Goal: Book appointment/travel/reservation

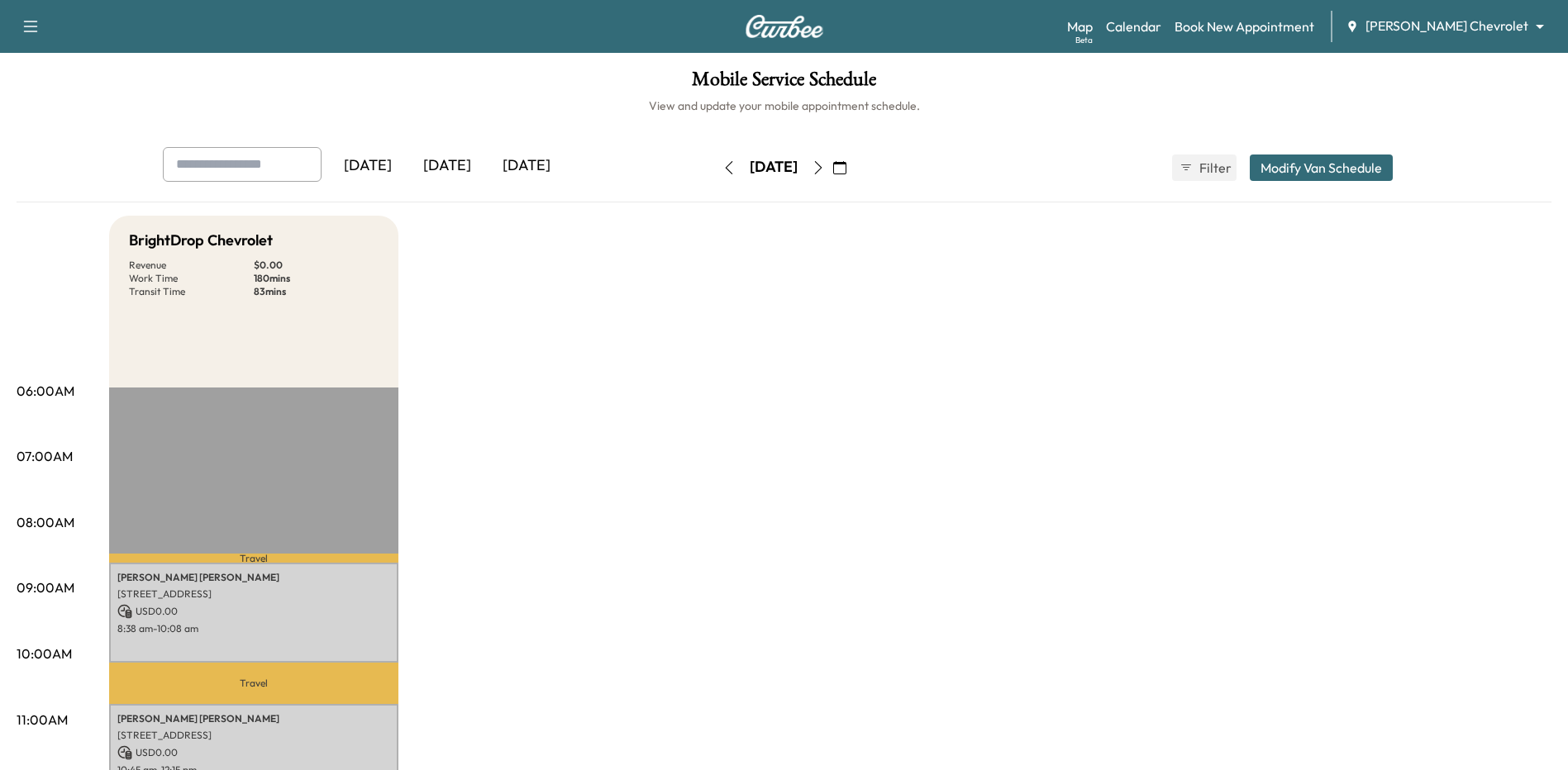
click at [722, 165] on icon "button" at bounding box center [729, 168] width 14 height 14
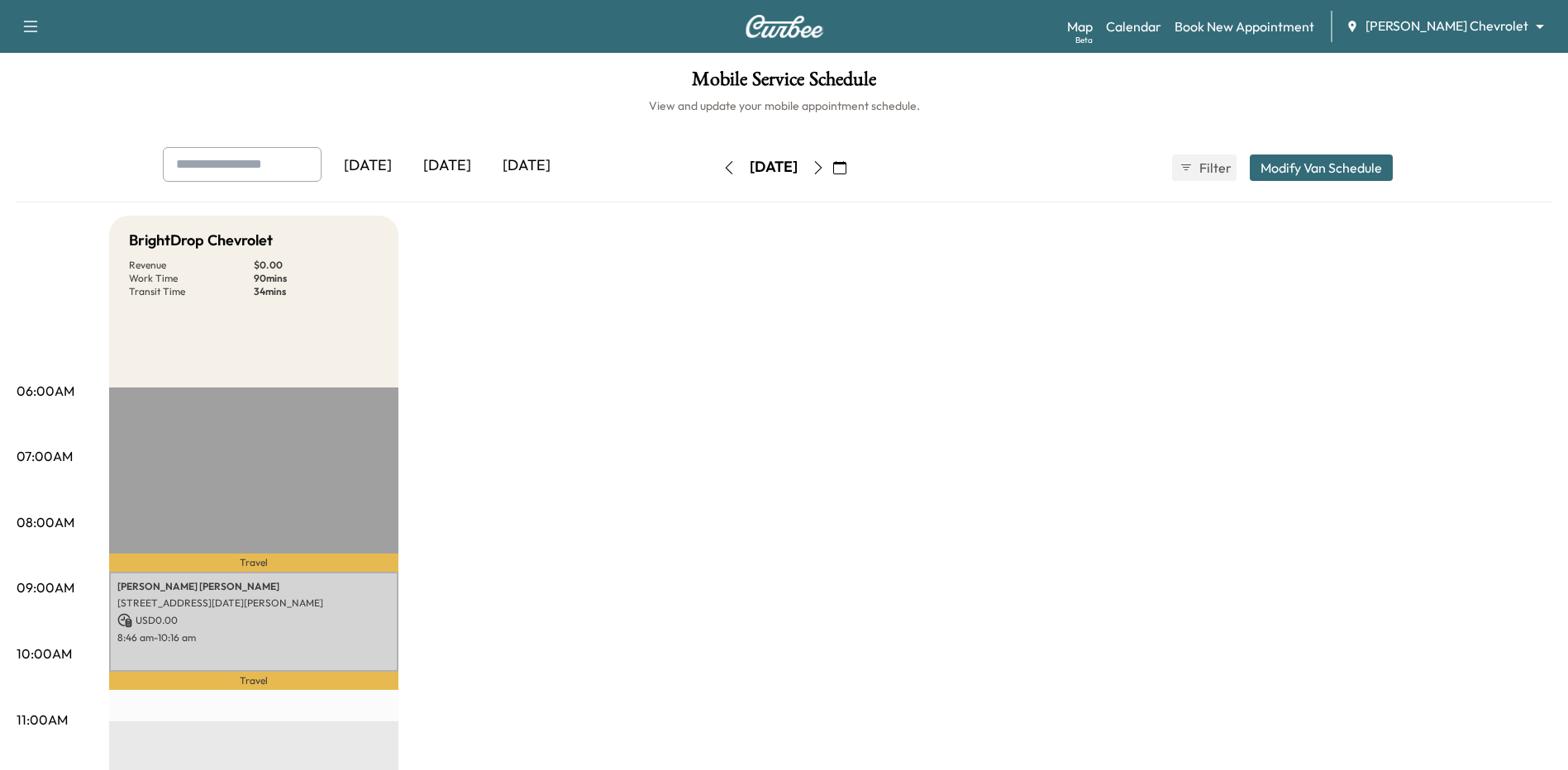
click at [825, 162] on icon "button" at bounding box center [818, 168] width 14 height 14
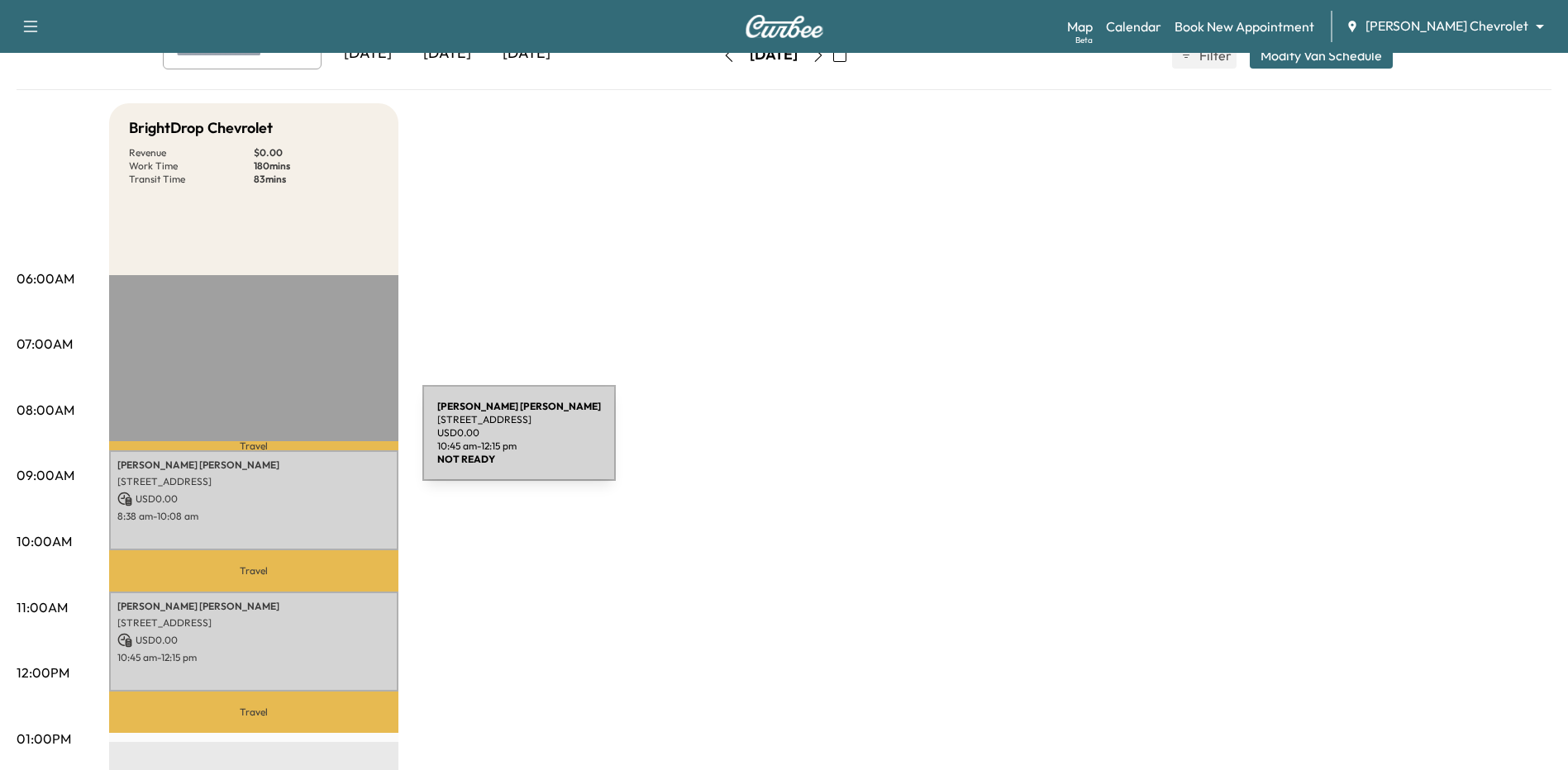
scroll to position [83, 0]
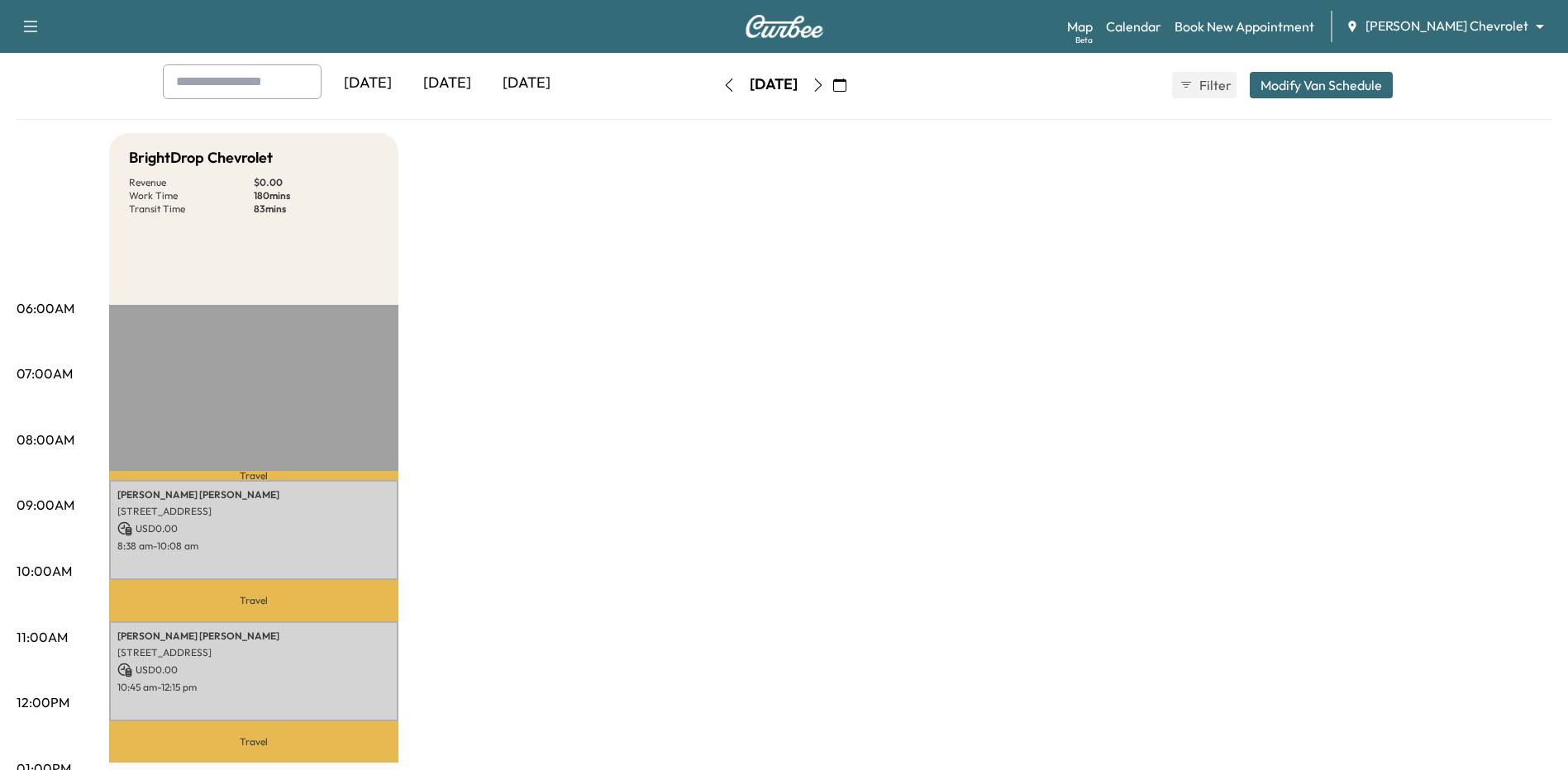
click at [722, 86] on icon "button" at bounding box center [729, 85] width 14 height 14
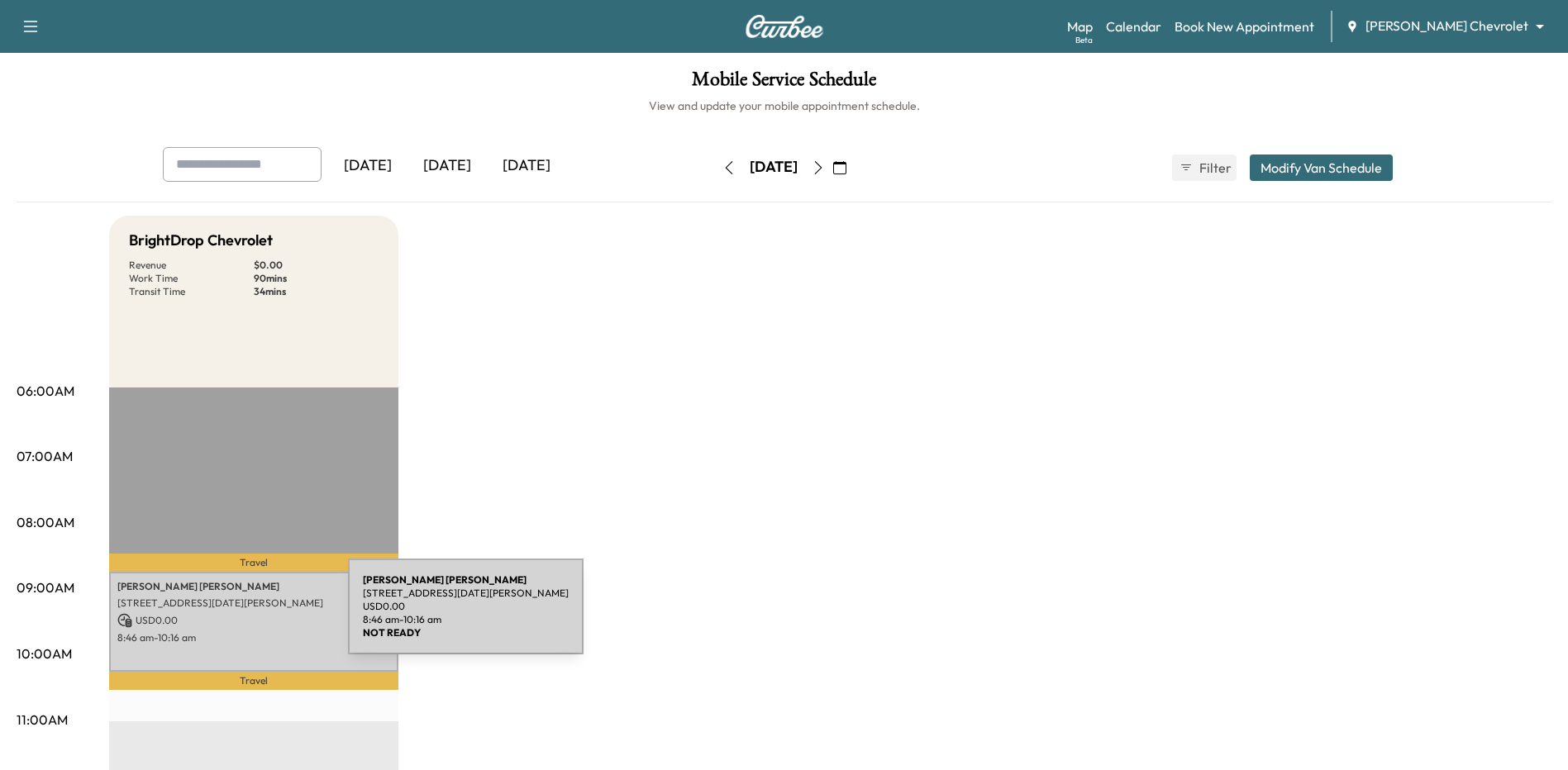
click at [224, 617] on p "USD 0.00" at bounding box center [253, 620] width 273 height 15
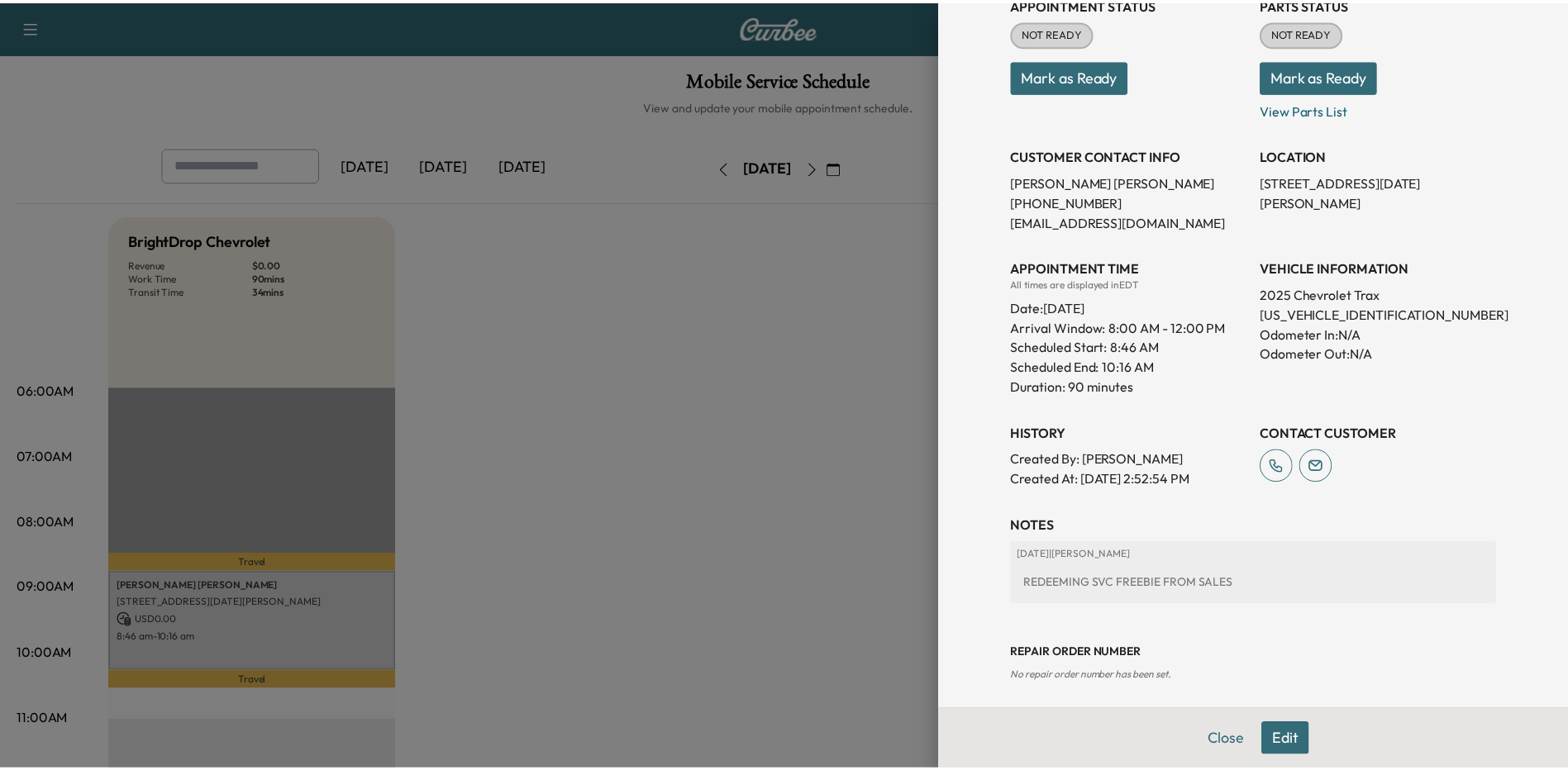
scroll to position [241, 0]
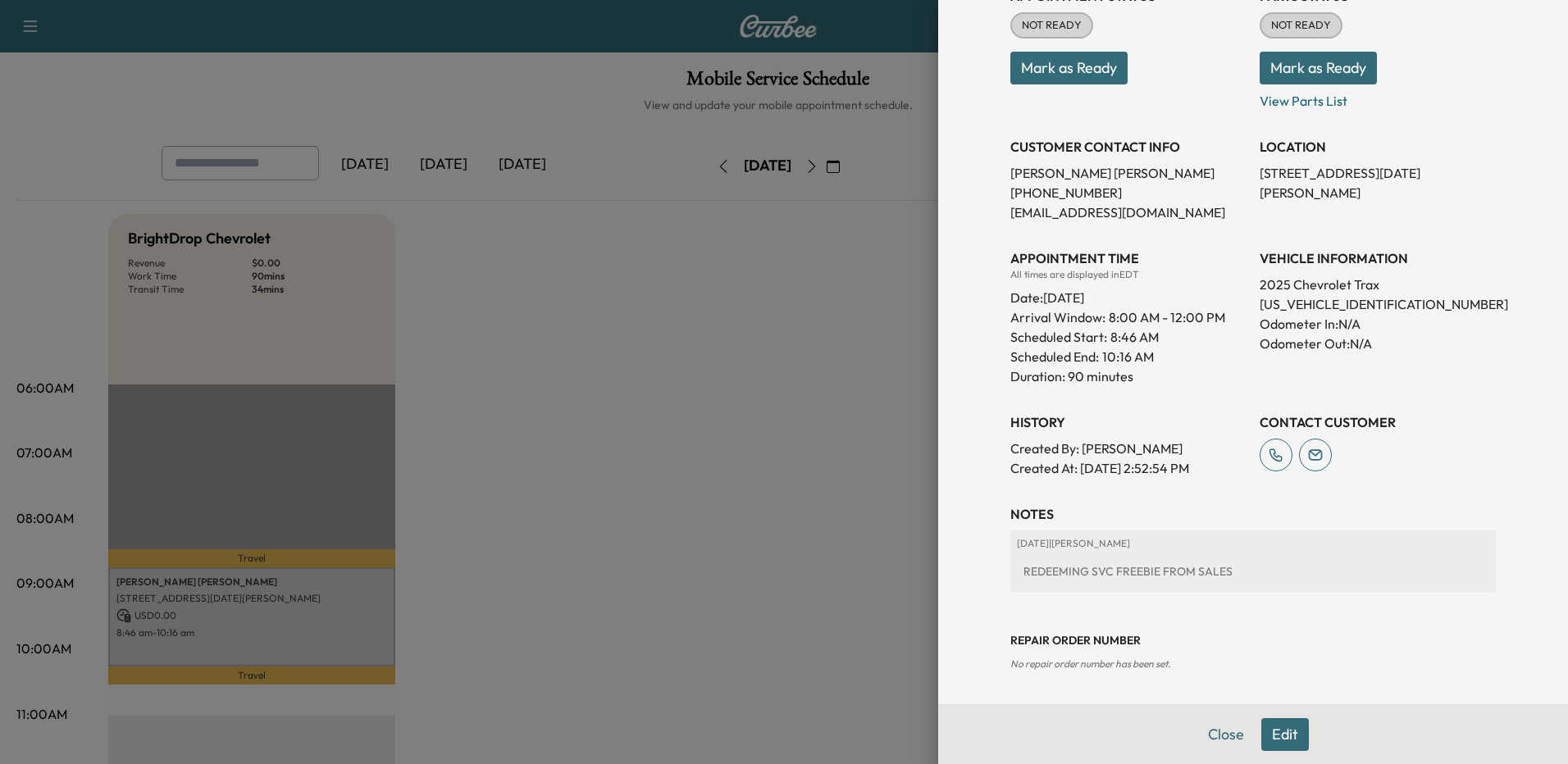
click at [773, 407] on div at bounding box center [784, 382] width 1568 height 764
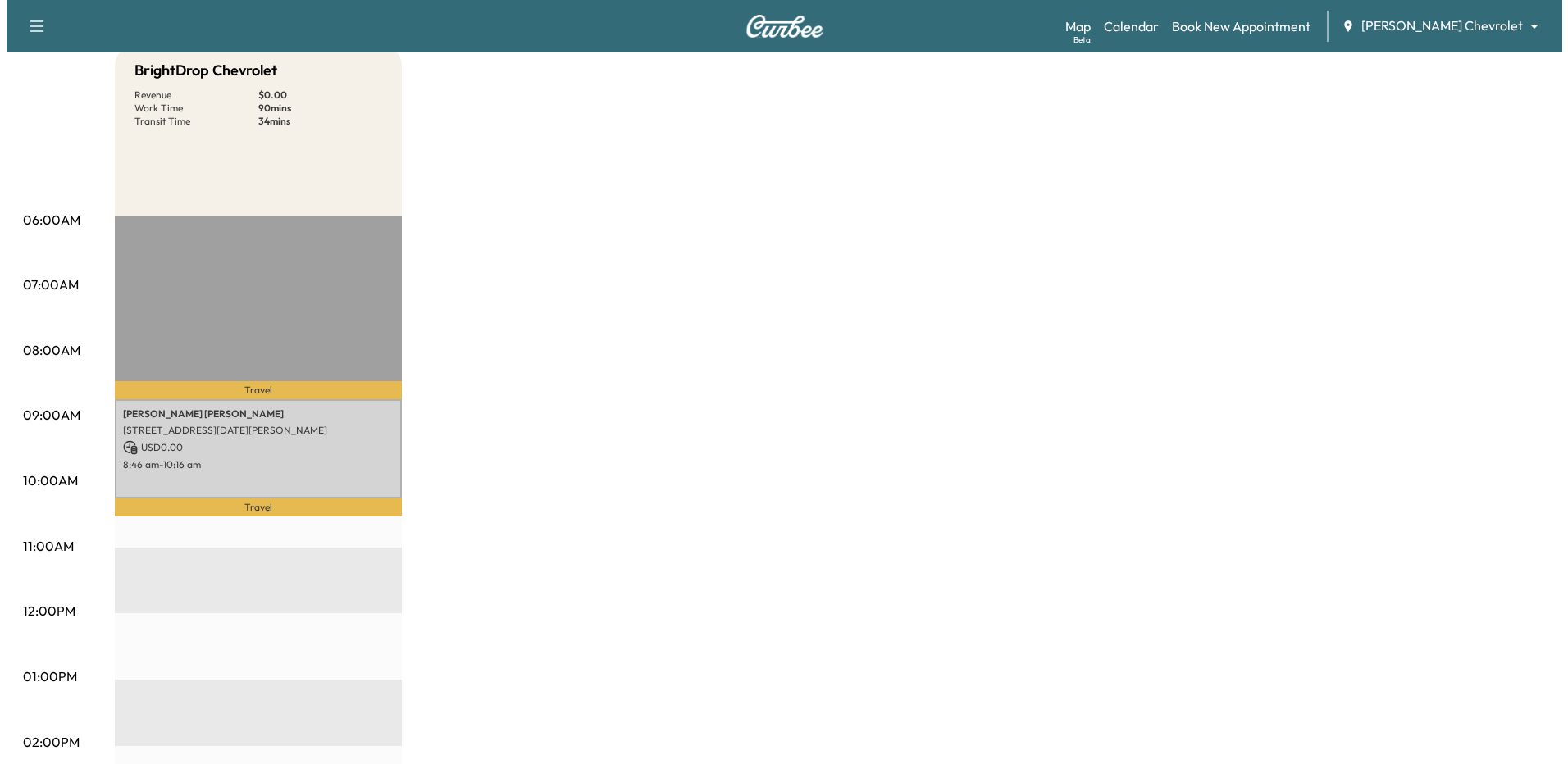
scroll to position [82, 0]
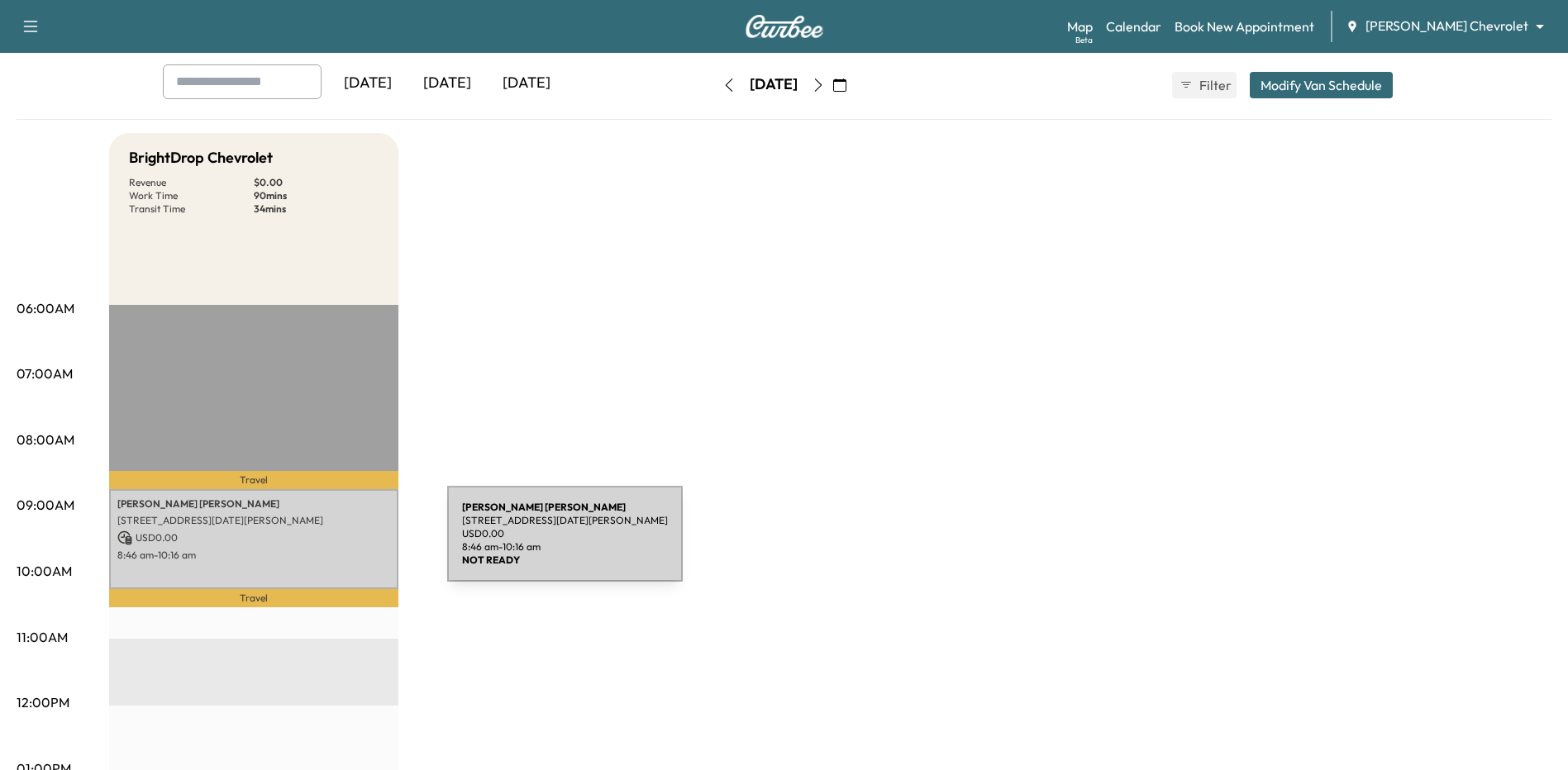
click at [323, 544] on div "[PERSON_NAME] [STREET_ADDRESS][DATE][PERSON_NAME] USD 0.00 8:46 am - 10:16 am" at bounding box center [253, 539] width 289 height 100
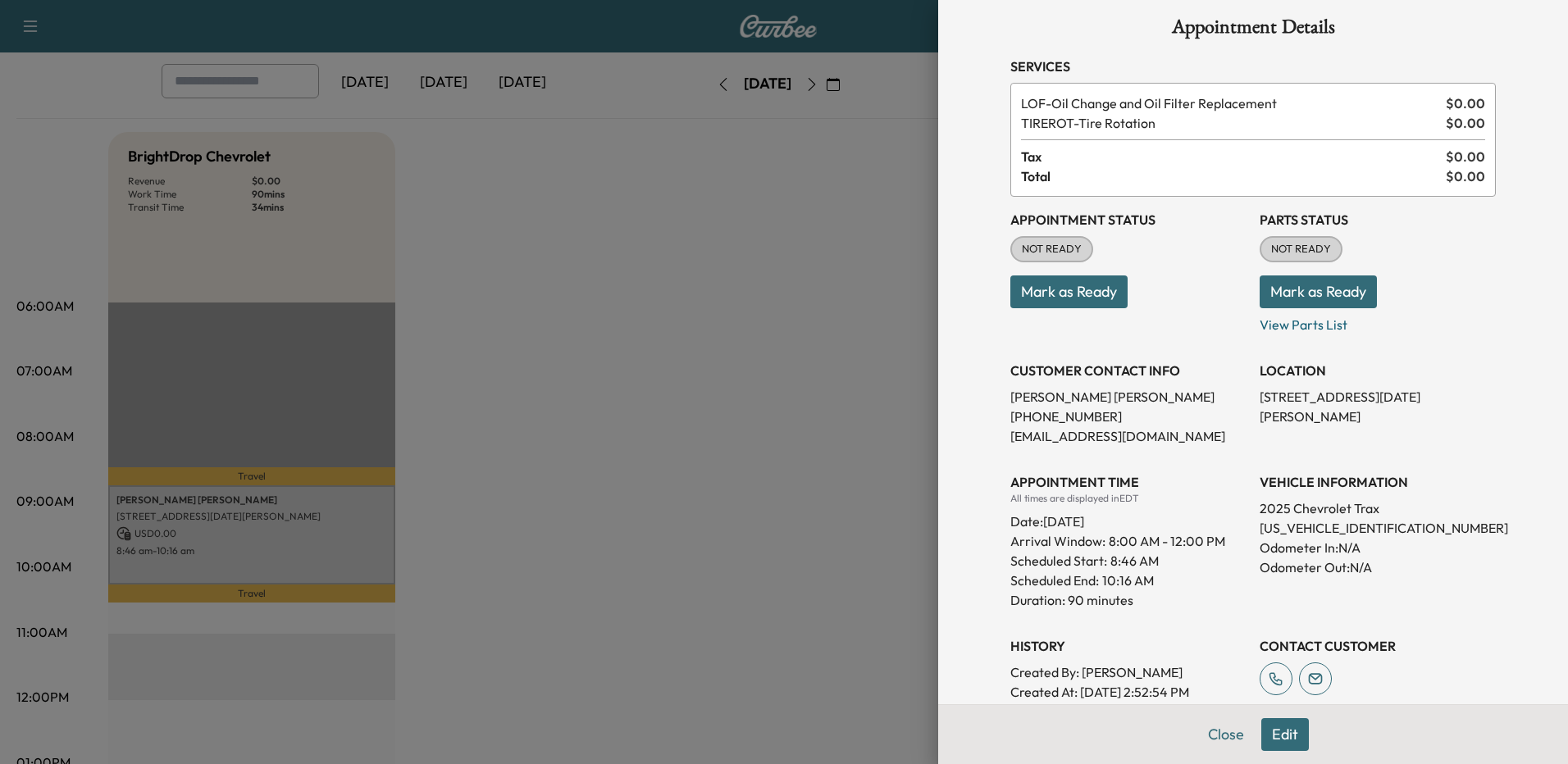
scroll to position [0, 0]
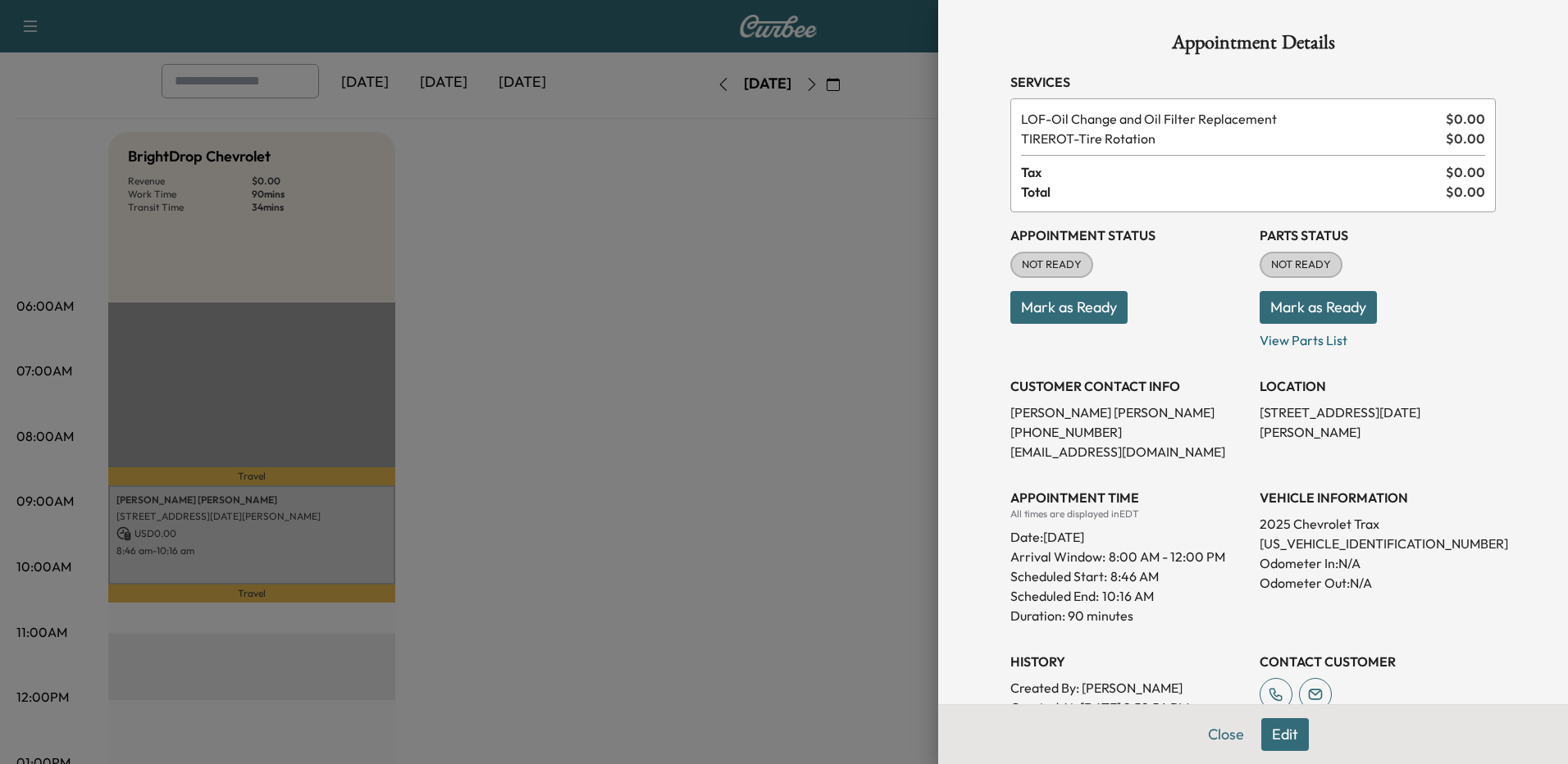
click at [1298, 548] on p "[US_VEHICLE_IDENTIFICATION_NUMBER]" at bounding box center [1378, 544] width 236 height 20
click at [1298, 546] on p "[US_VEHICLE_IDENTIFICATION_NUMBER]" at bounding box center [1378, 544] width 236 height 20
copy p "[US_VEHICLE_IDENTIFICATION_NUMBER]"
click at [660, 407] on div at bounding box center [784, 382] width 1568 height 764
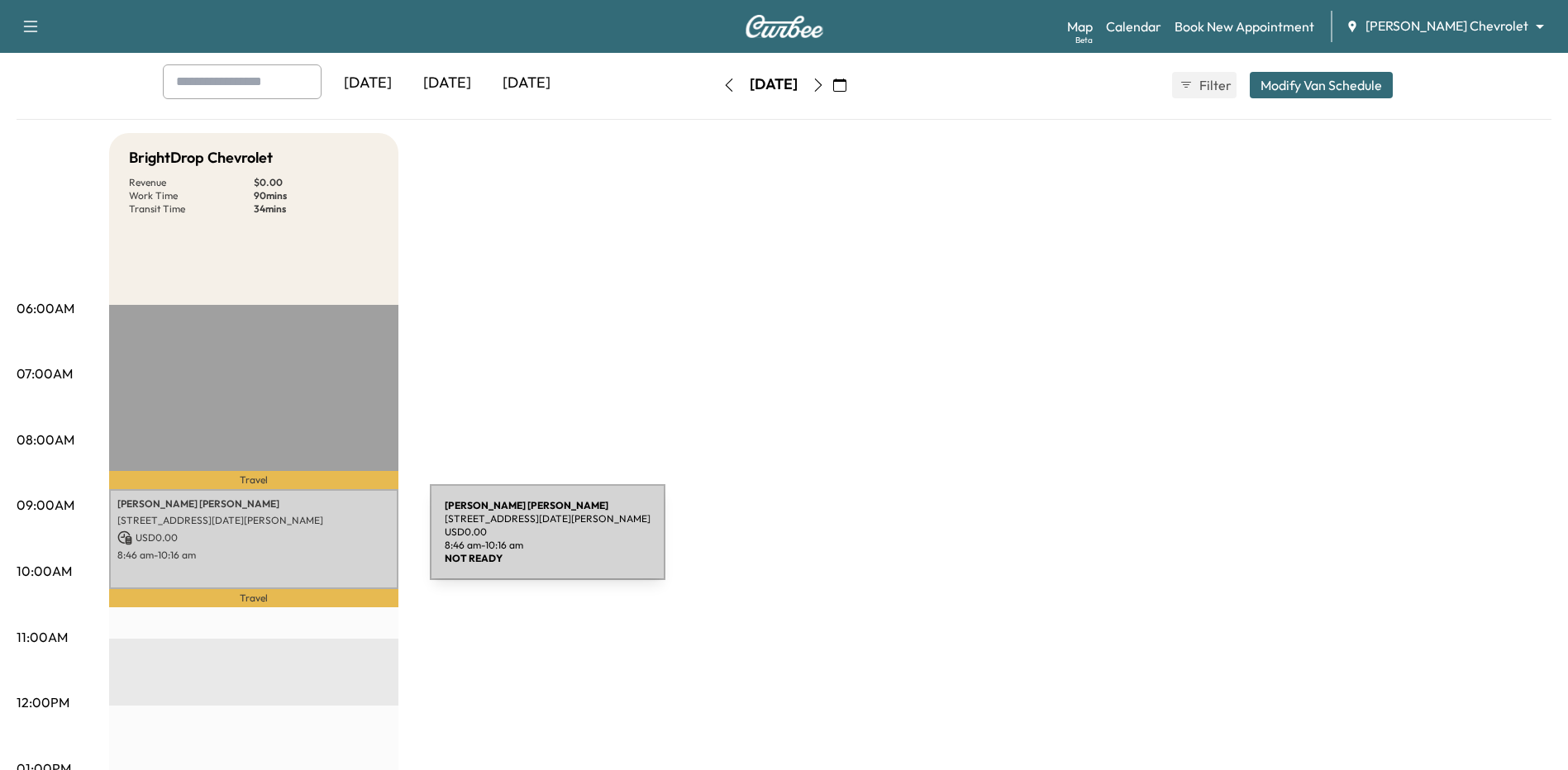
click at [306, 542] on p "USD 0.00" at bounding box center [253, 538] width 273 height 15
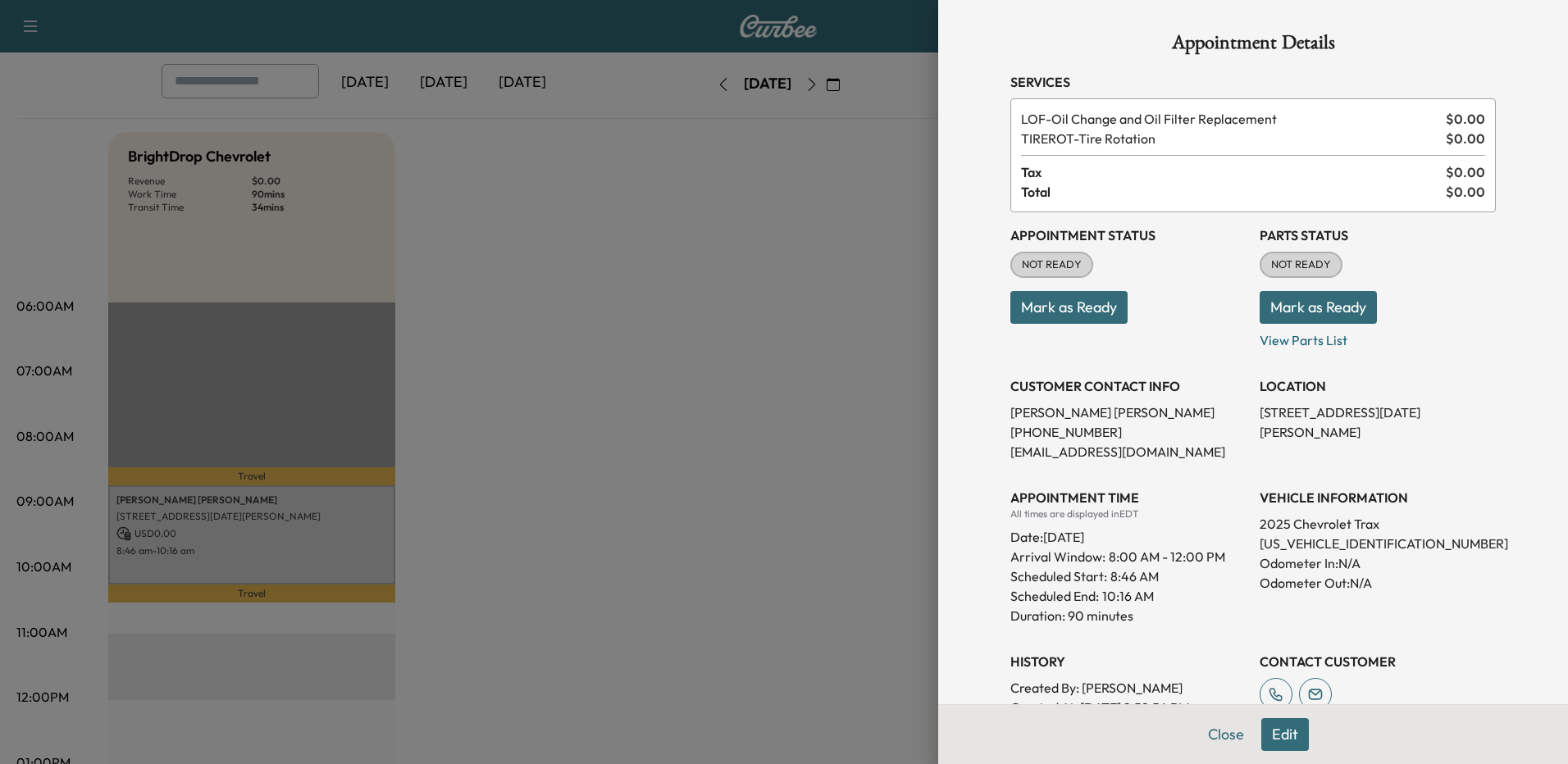
click at [1261, 735] on button "Edit" at bounding box center [1284, 734] width 48 height 32
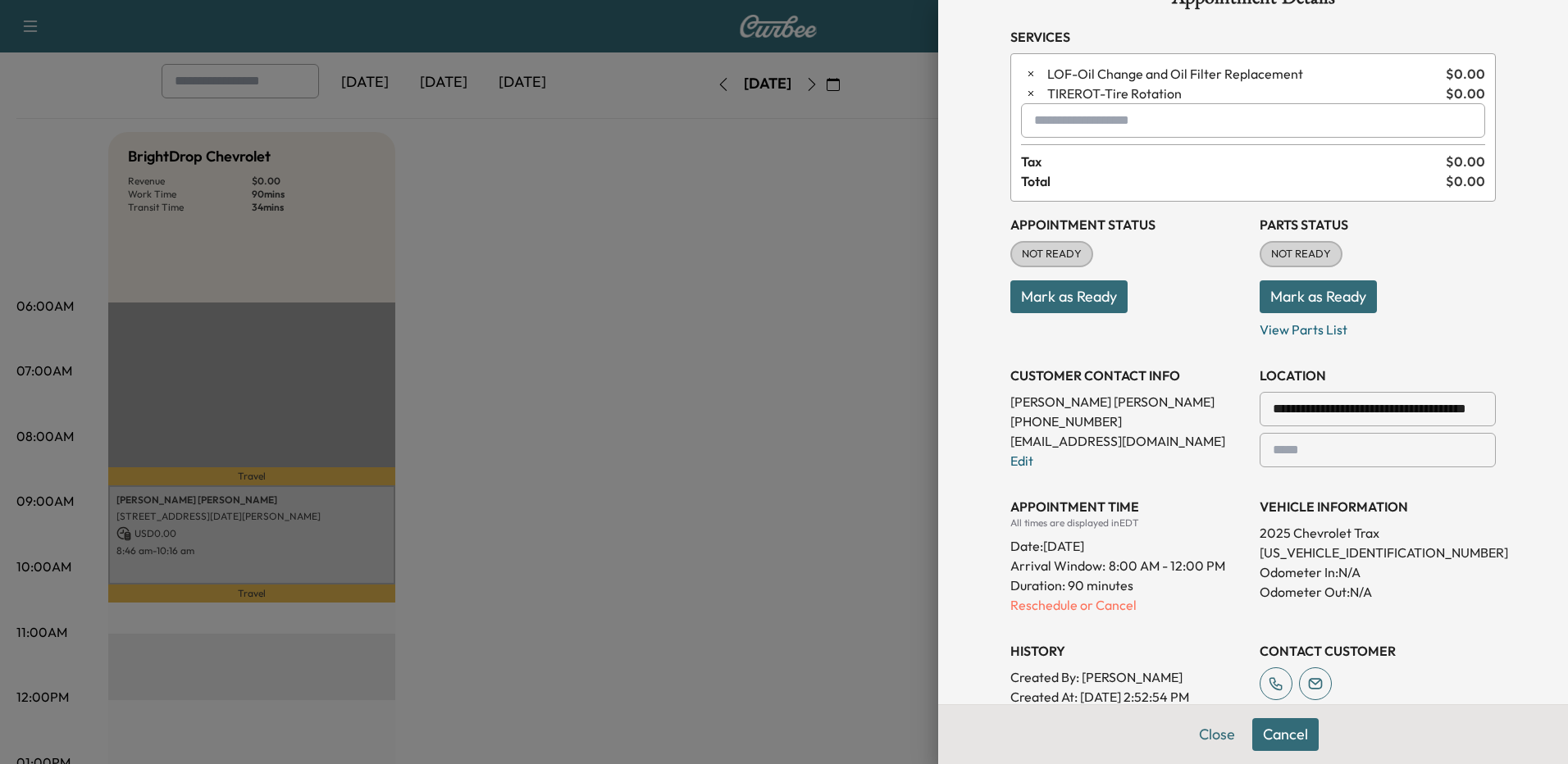
scroll to position [164, 0]
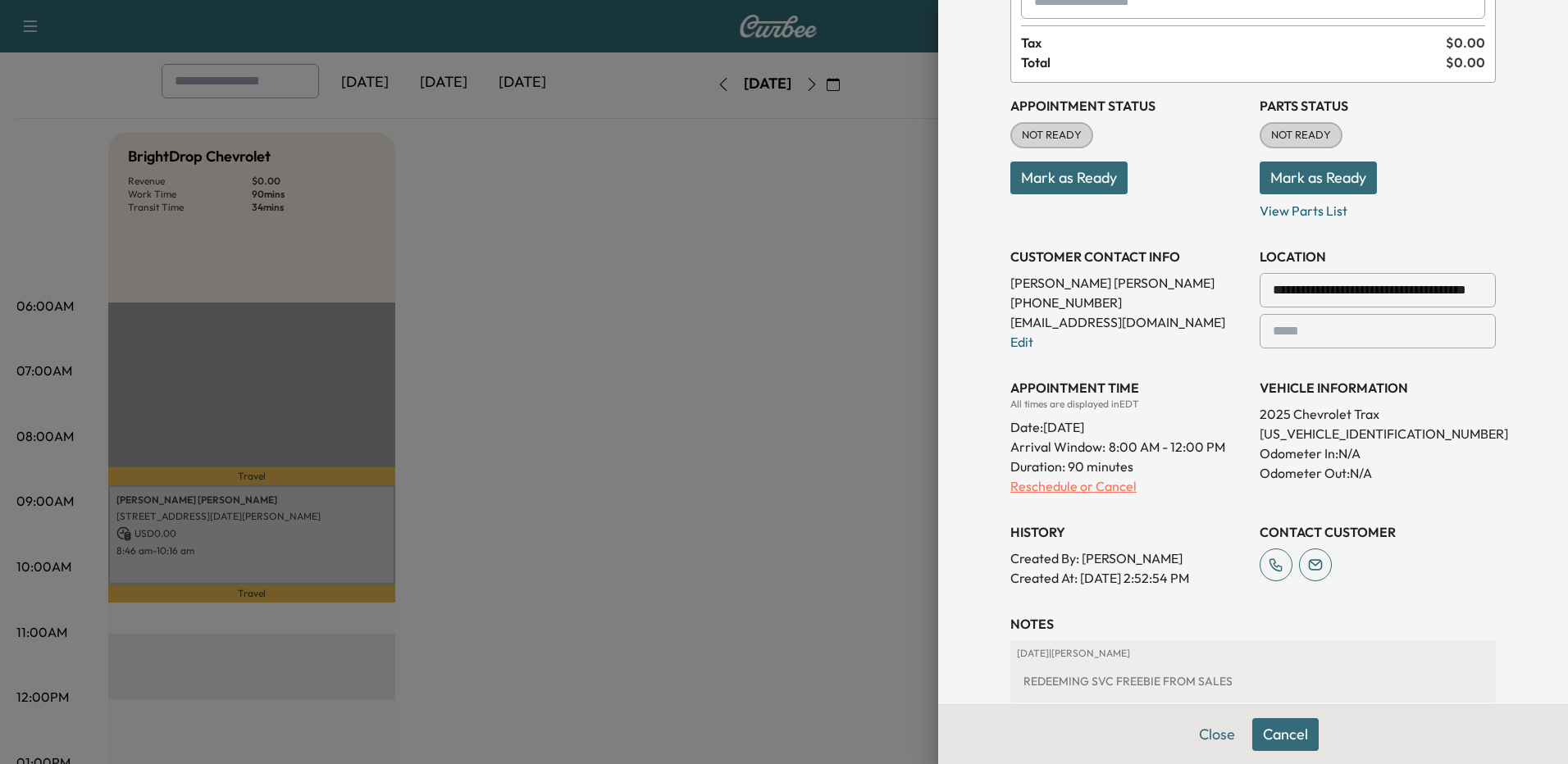
click at [1037, 483] on p "Reschedule or Cancel" at bounding box center [1129, 486] width 236 height 20
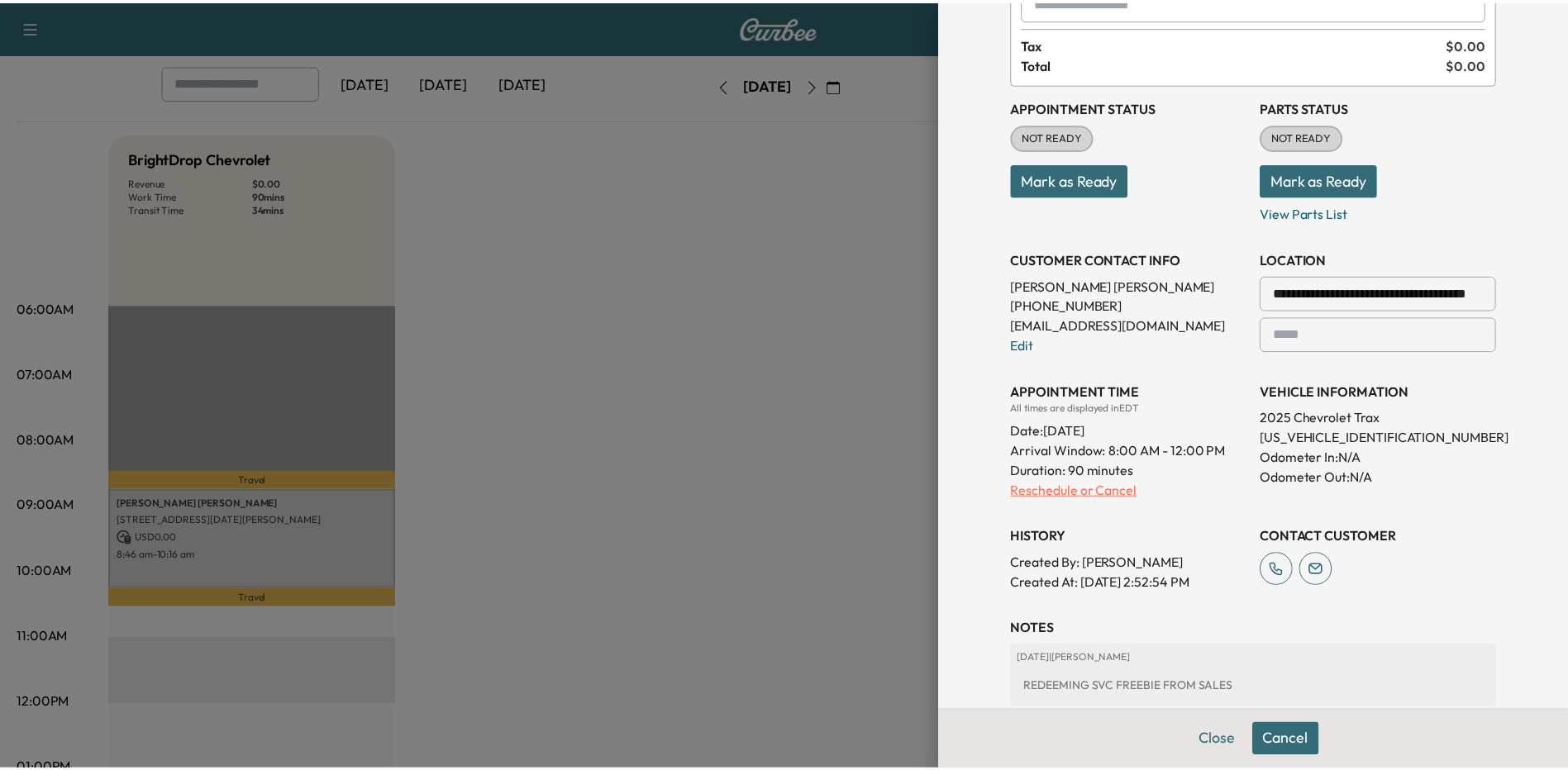
scroll to position [0, 0]
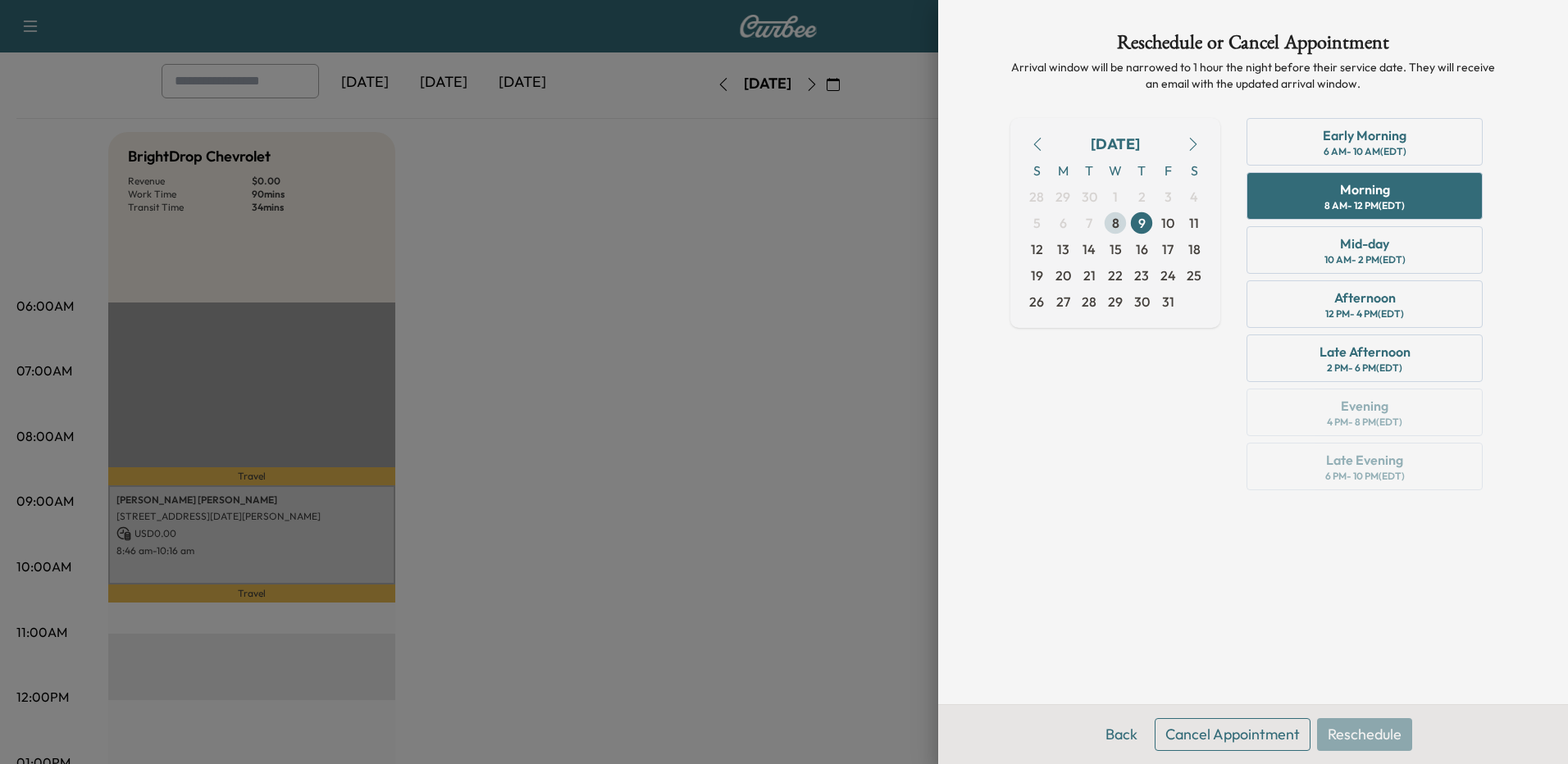
click at [1122, 219] on span "8" at bounding box center [1115, 222] width 26 height 26
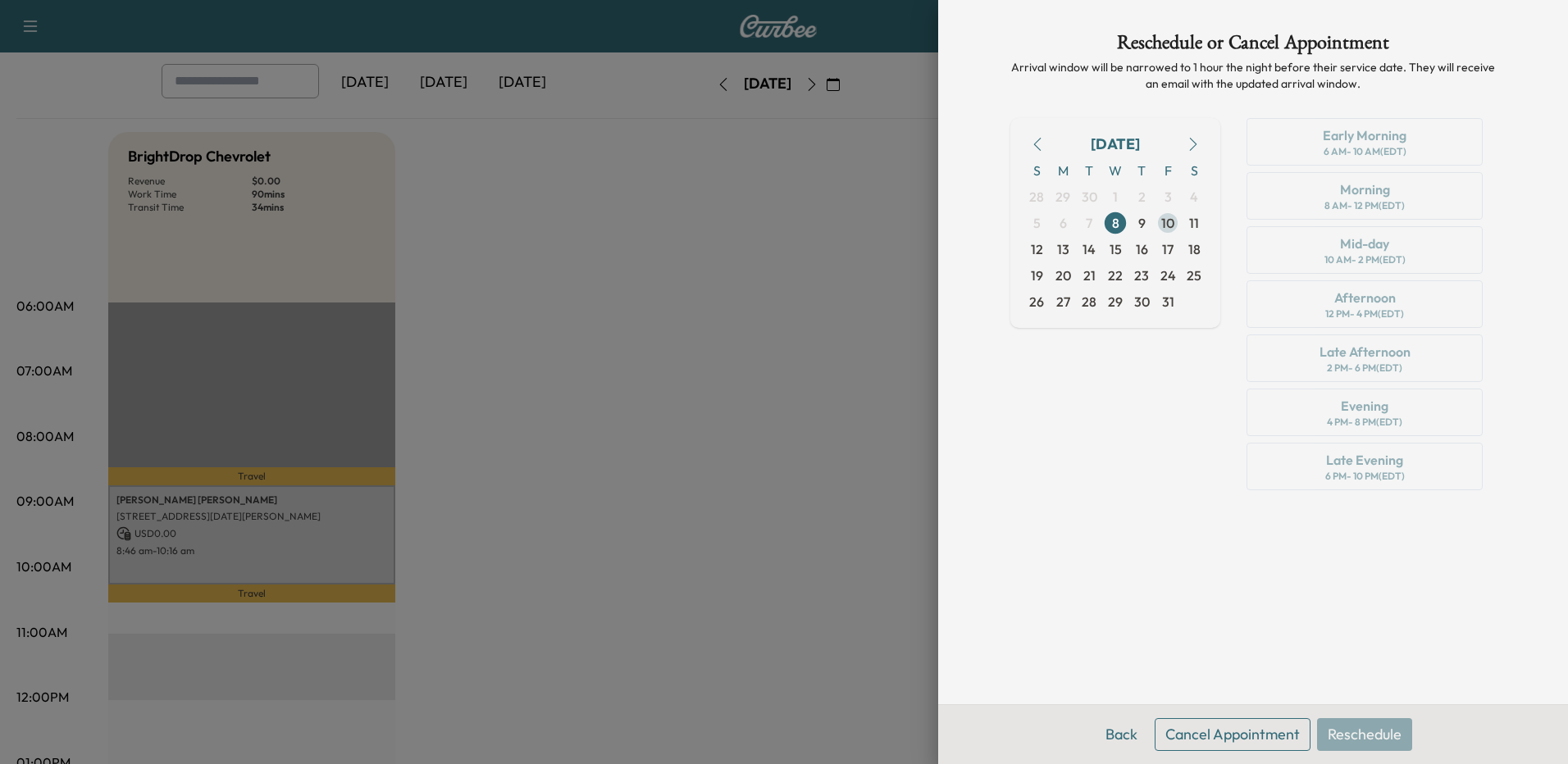
click at [1166, 221] on span "10" at bounding box center [1167, 223] width 14 height 20
click at [1372, 202] on div "8 AM - 12 PM (EDT)" at bounding box center [1364, 205] width 80 height 13
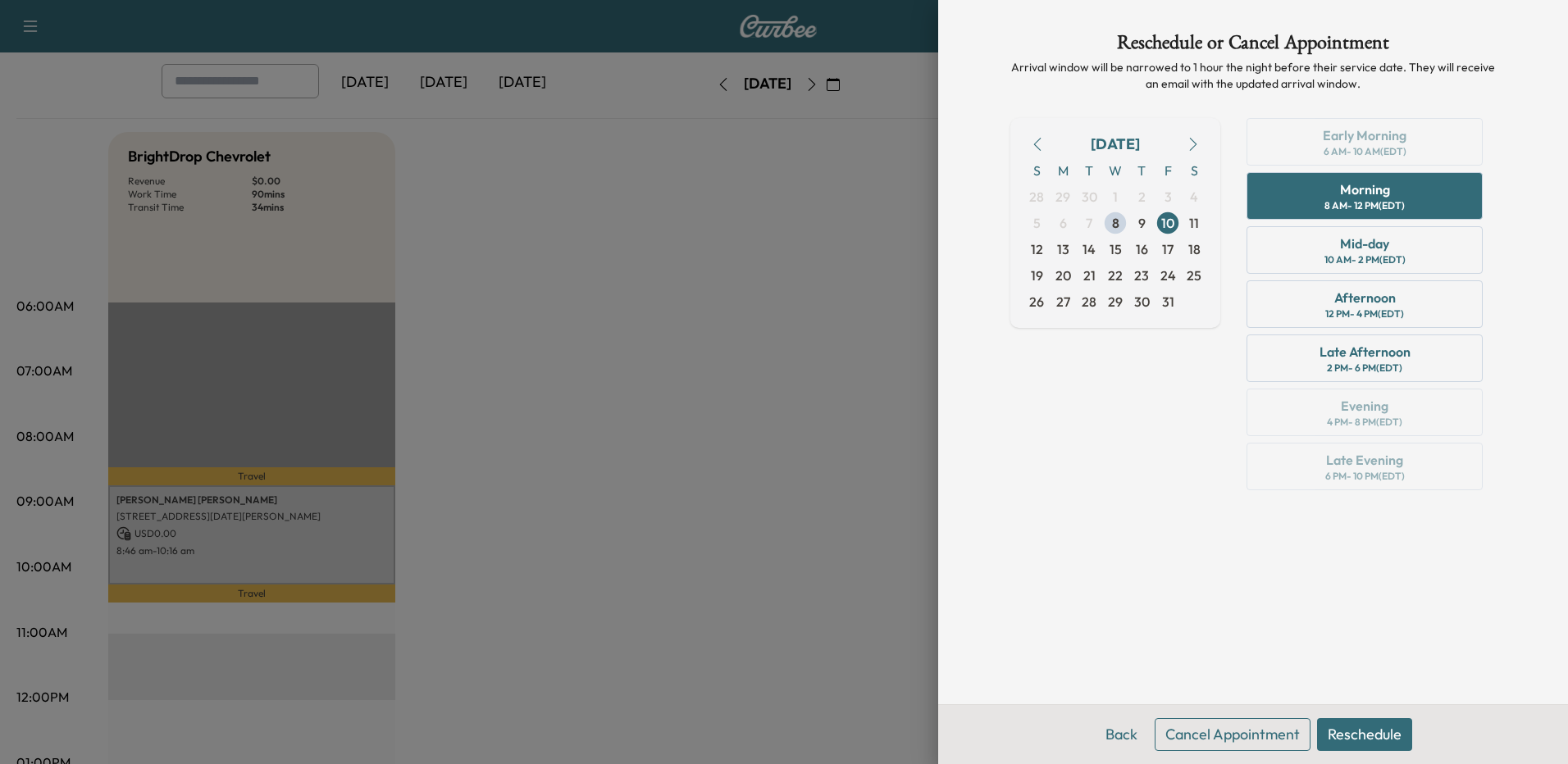
click at [1380, 738] on button "Reschedule" at bounding box center [1365, 734] width 95 height 32
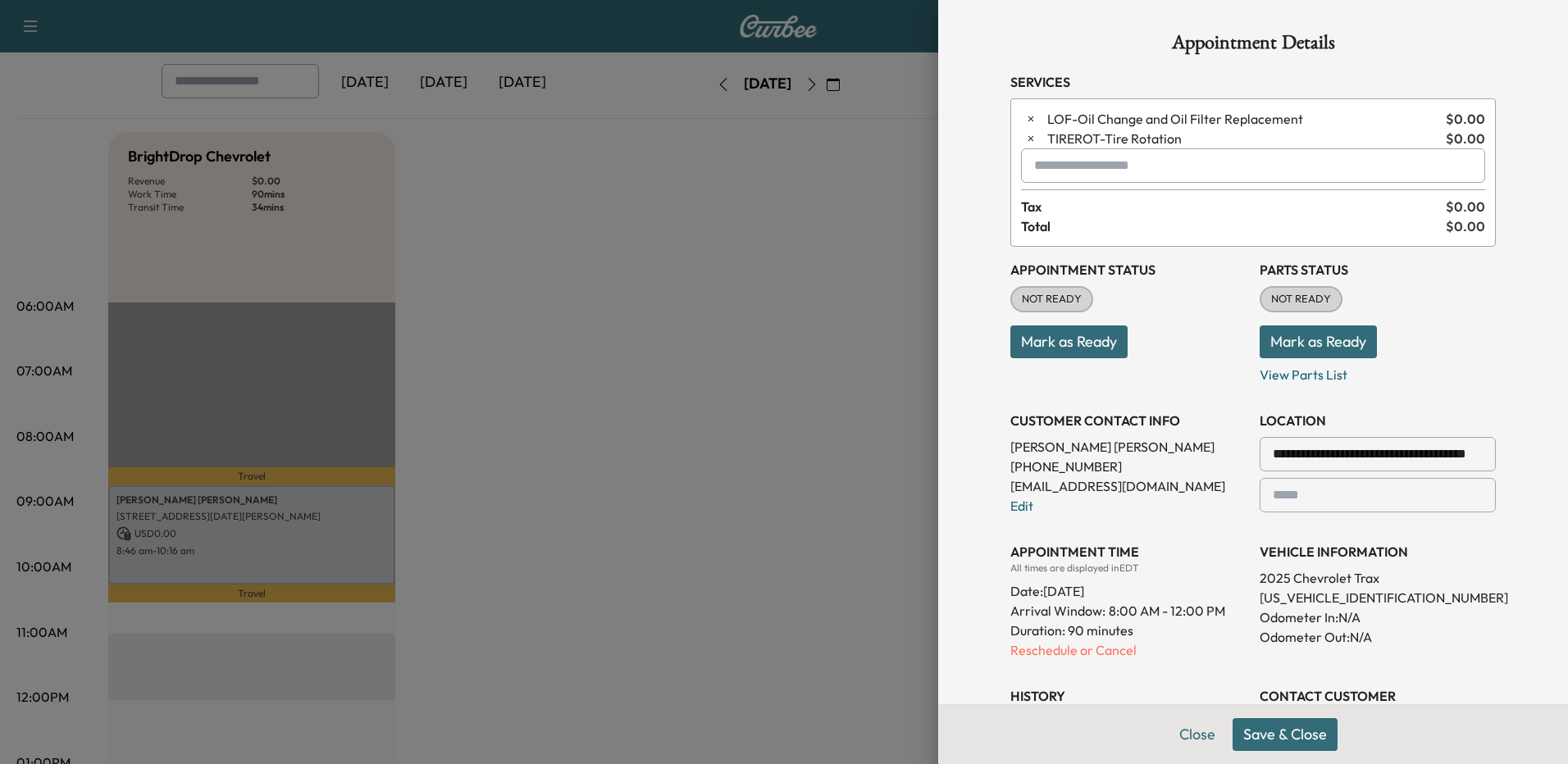
click at [742, 522] on div at bounding box center [784, 382] width 1568 height 764
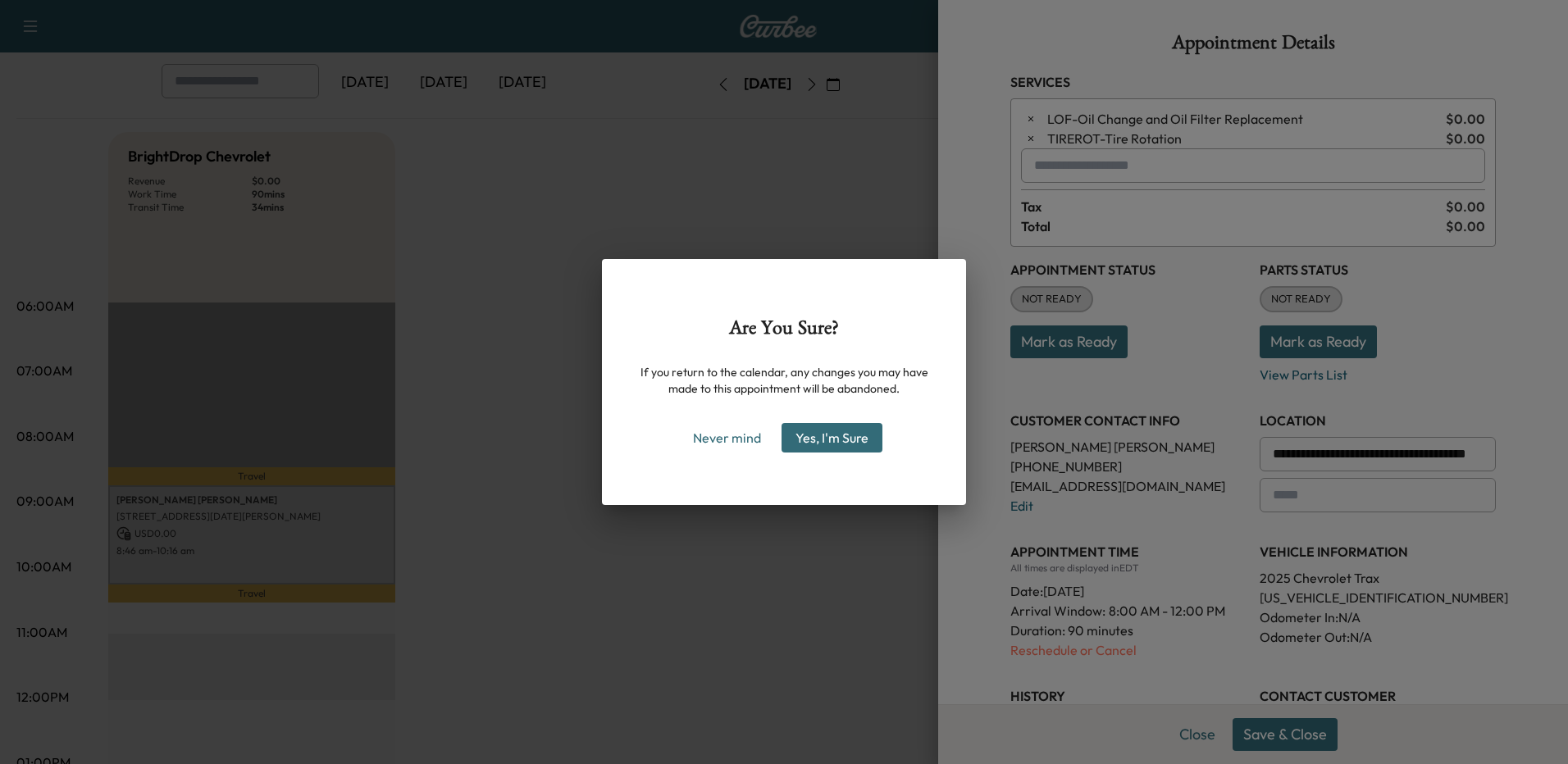
click at [1145, 531] on div "Are You Sure? If you return to the calendar, any changes you may have made to t…" at bounding box center [784, 382] width 1568 height 764
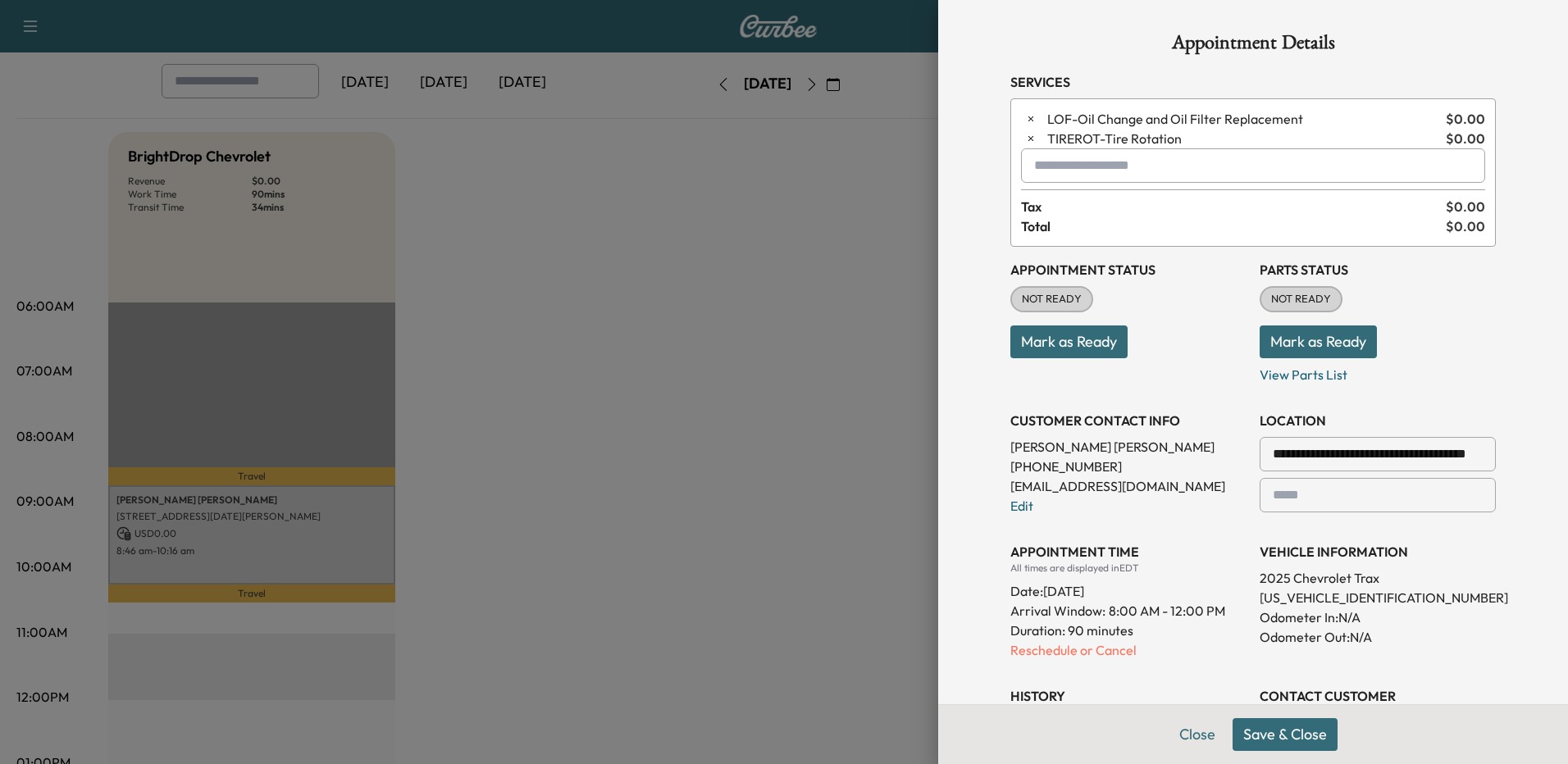
click at [1276, 732] on button "Save & Close" at bounding box center [1284, 734] width 105 height 32
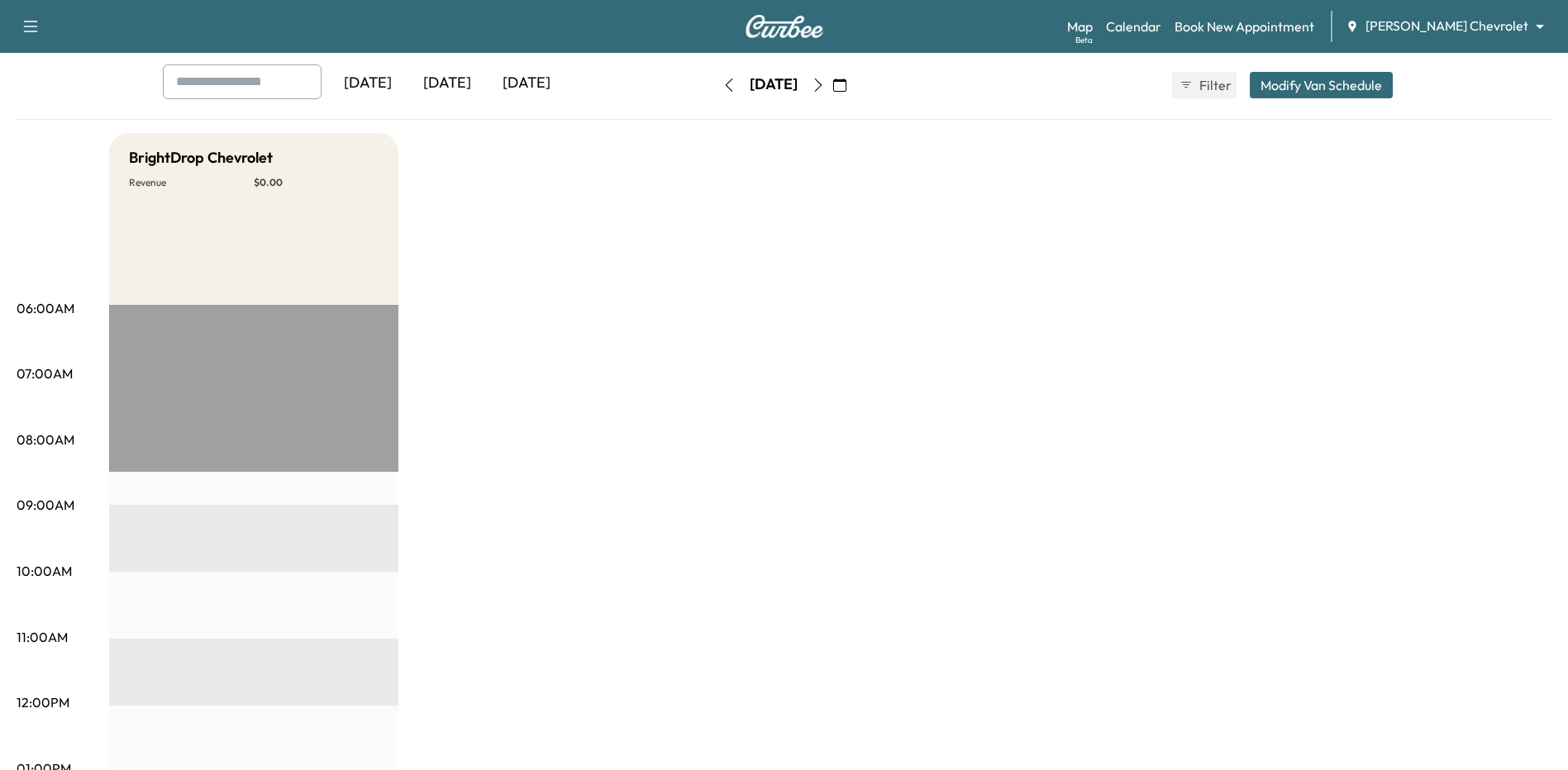
click at [825, 88] on icon "button" at bounding box center [818, 85] width 14 height 14
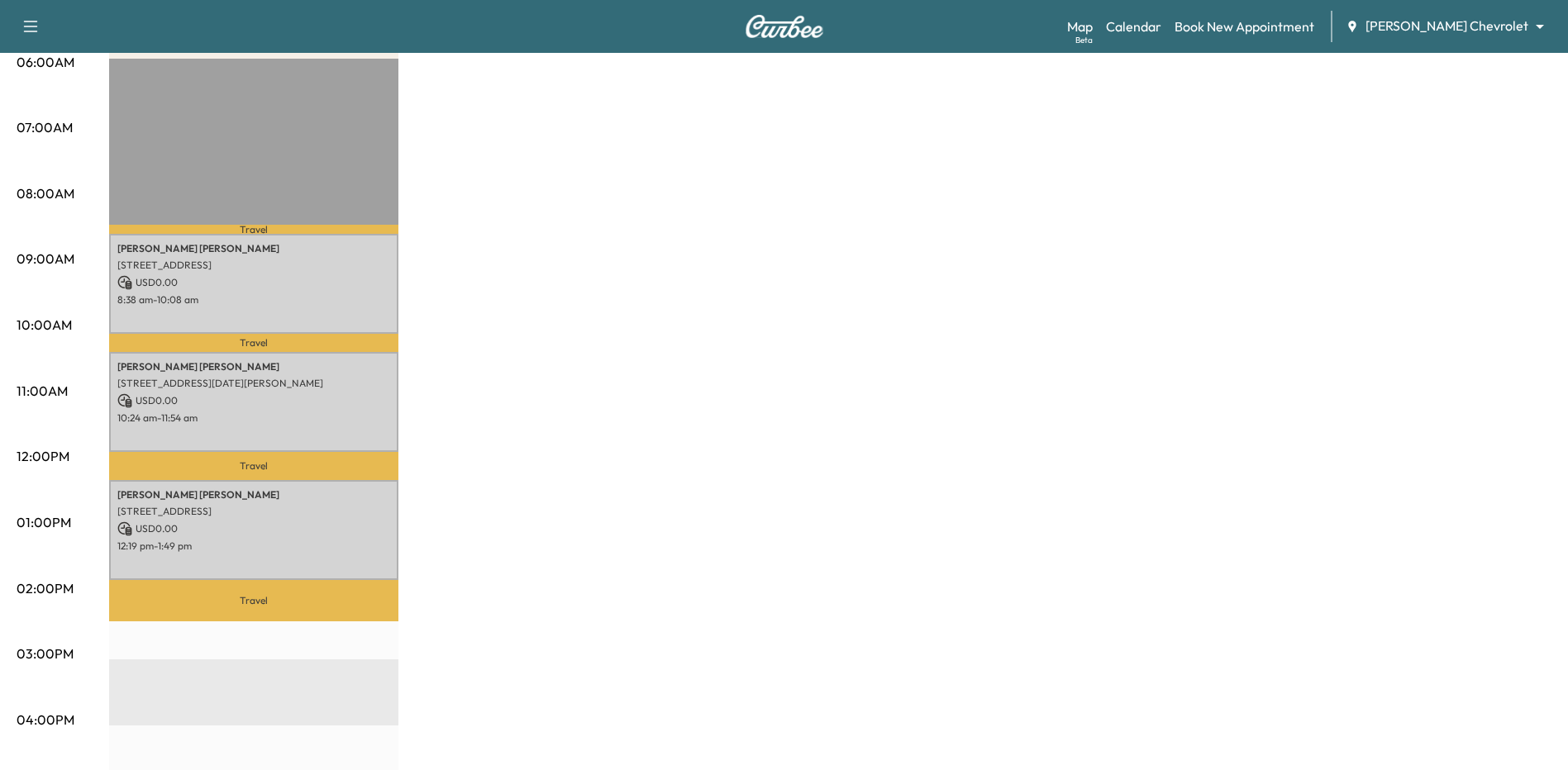
scroll to position [330, 0]
